Goal: Find specific page/section: Find specific page/section

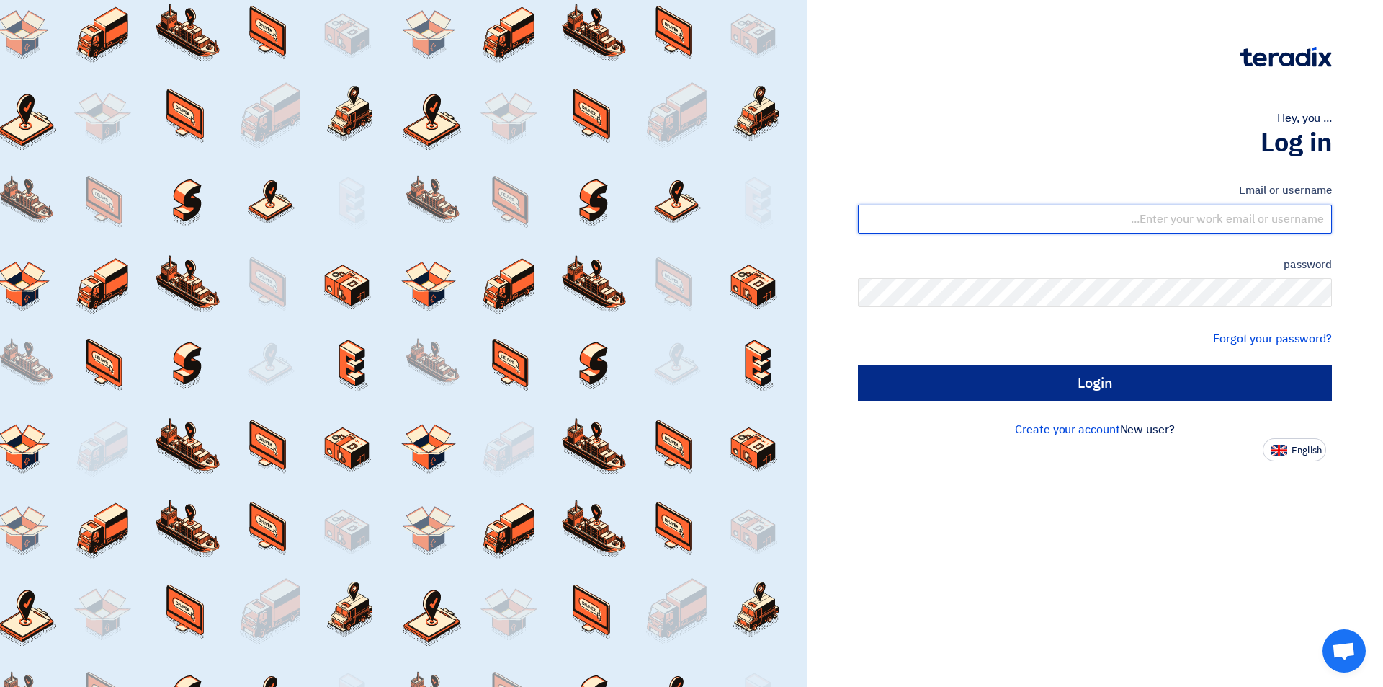
type input "[EMAIL_ADDRESS][DOMAIN_NAME]"
click at [1140, 389] on input "Login" at bounding box center [1095, 383] width 474 height 36
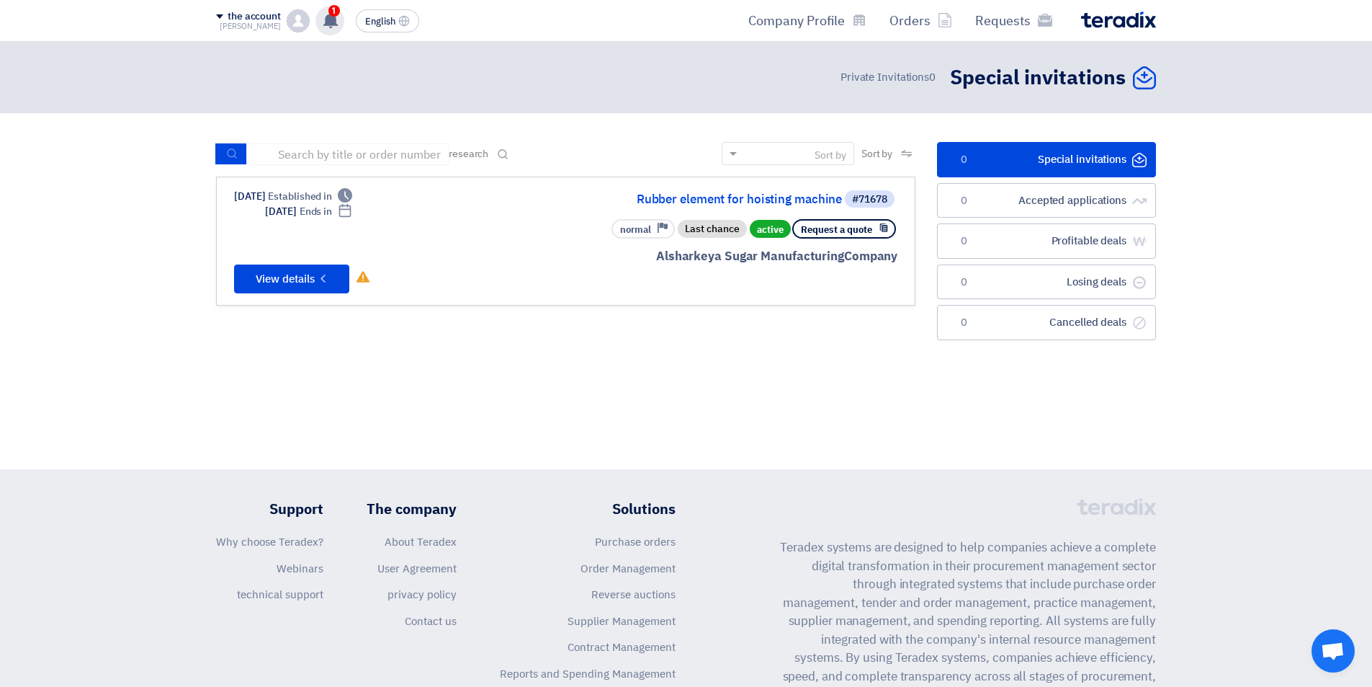
click at [332, 26] on icon at bounding box center [331, 20] width 16 height 16
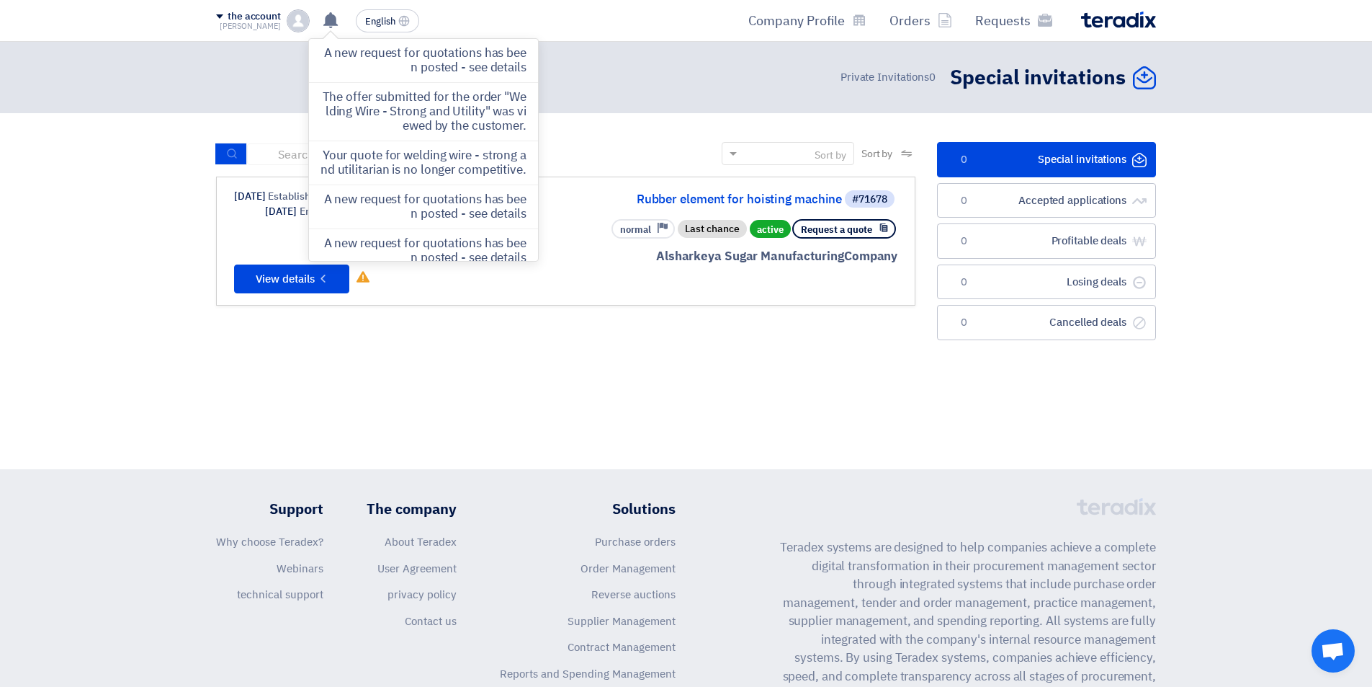
click at [641, 250] on div "Alsharkeya Sugar Manufacturing Company" at bounding box center [724, 256] width 347 height 19
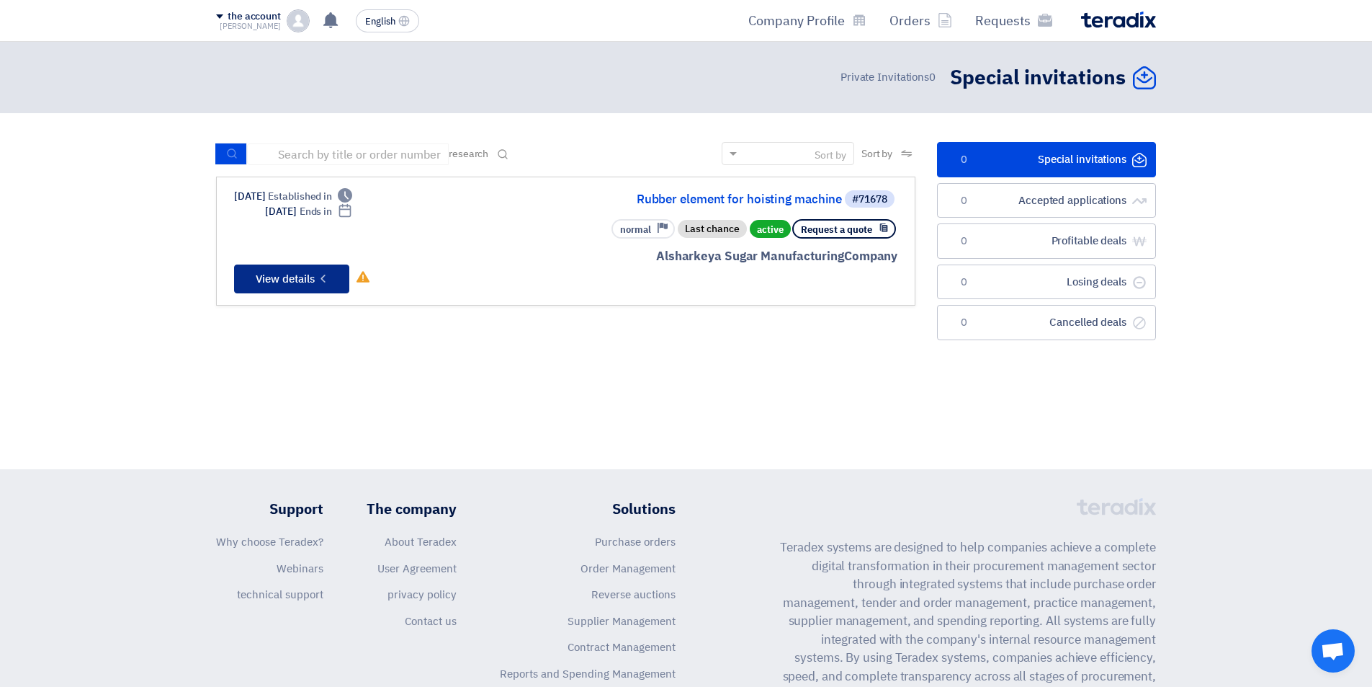
click at [295, 273] on font "View details" at bounding box center [285, 279] width 59 height 16
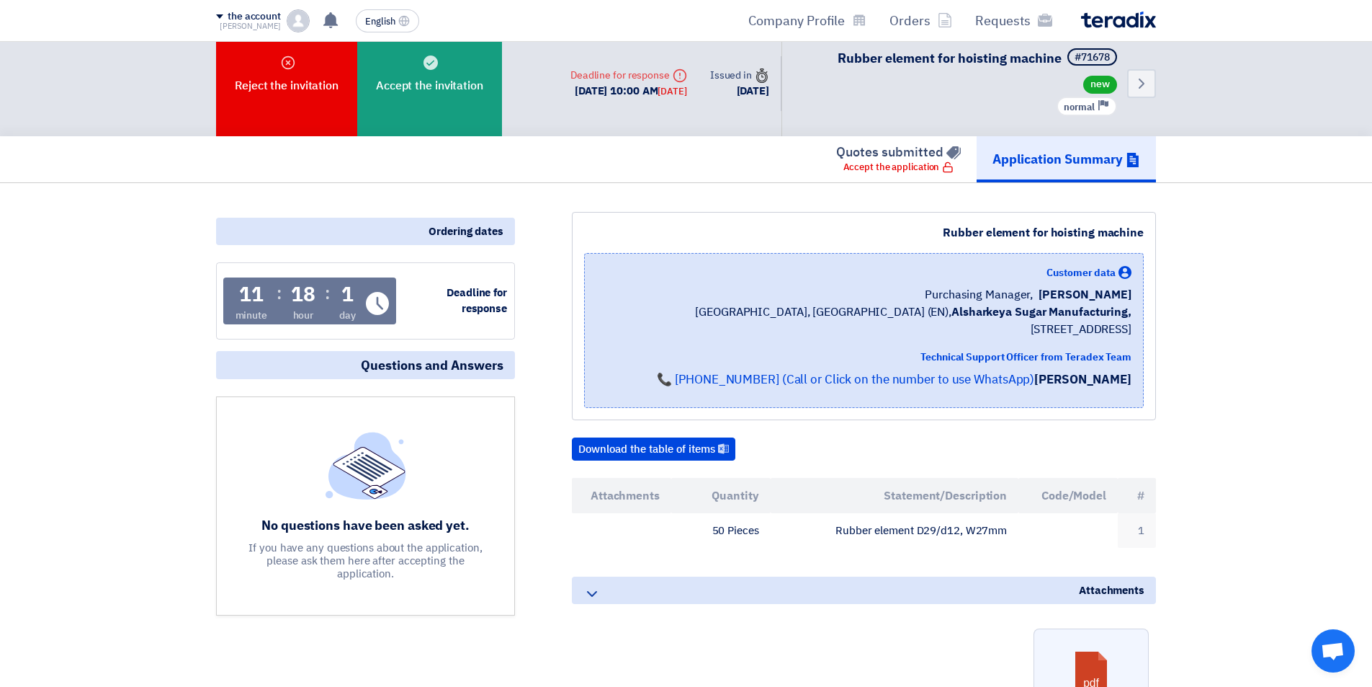
scroll to position [21, 0]
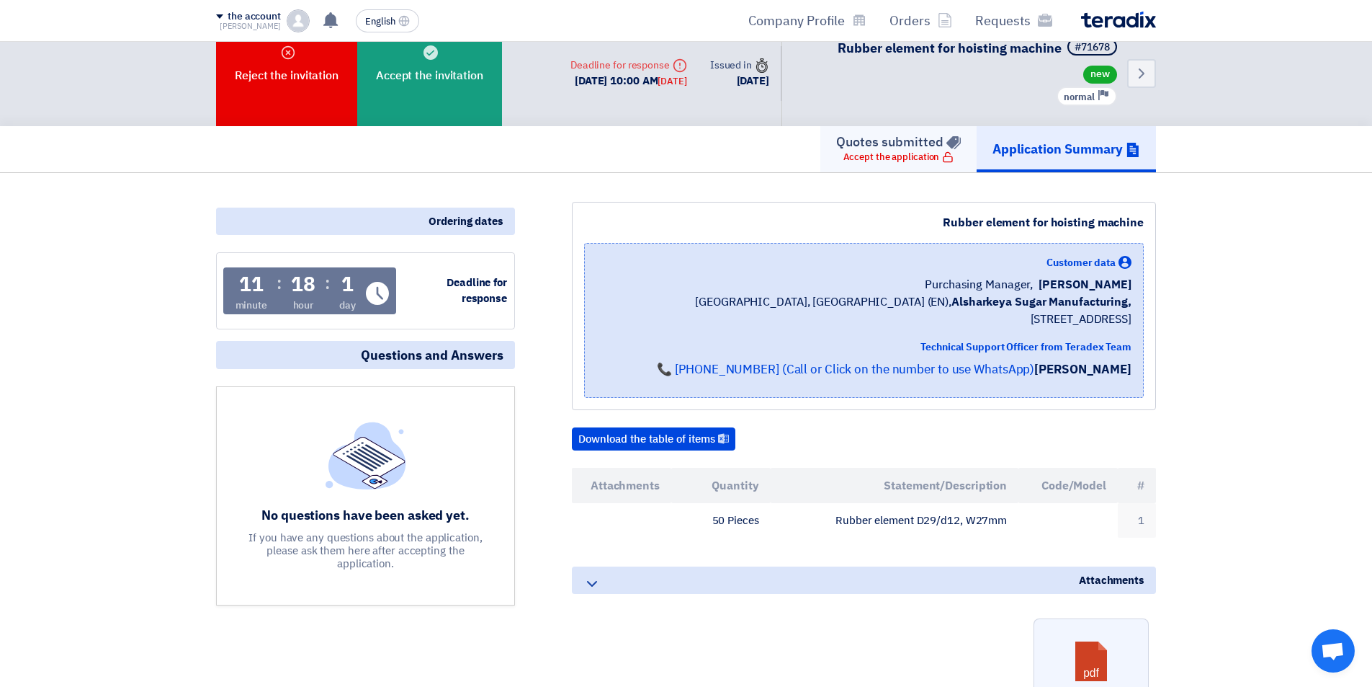
click at [893, 147] on font "Quotes submitted" at bounding box center [889, 141] width 107 height 19
